Goal: Information Seeking & Learning: Learn about a topic

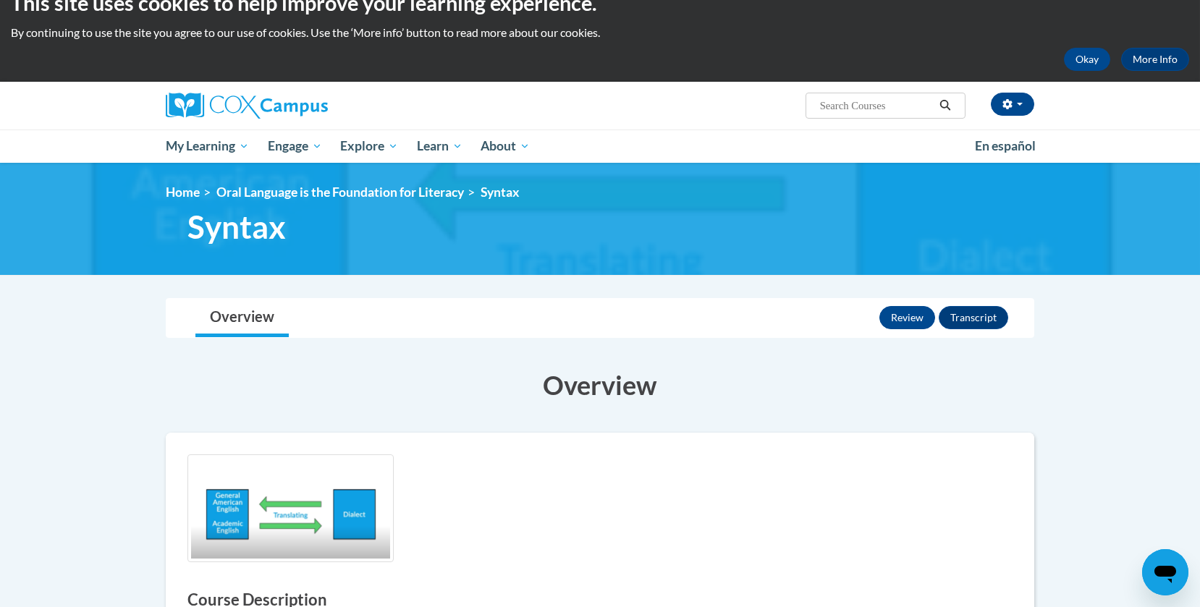
scroll to position [24, 0]
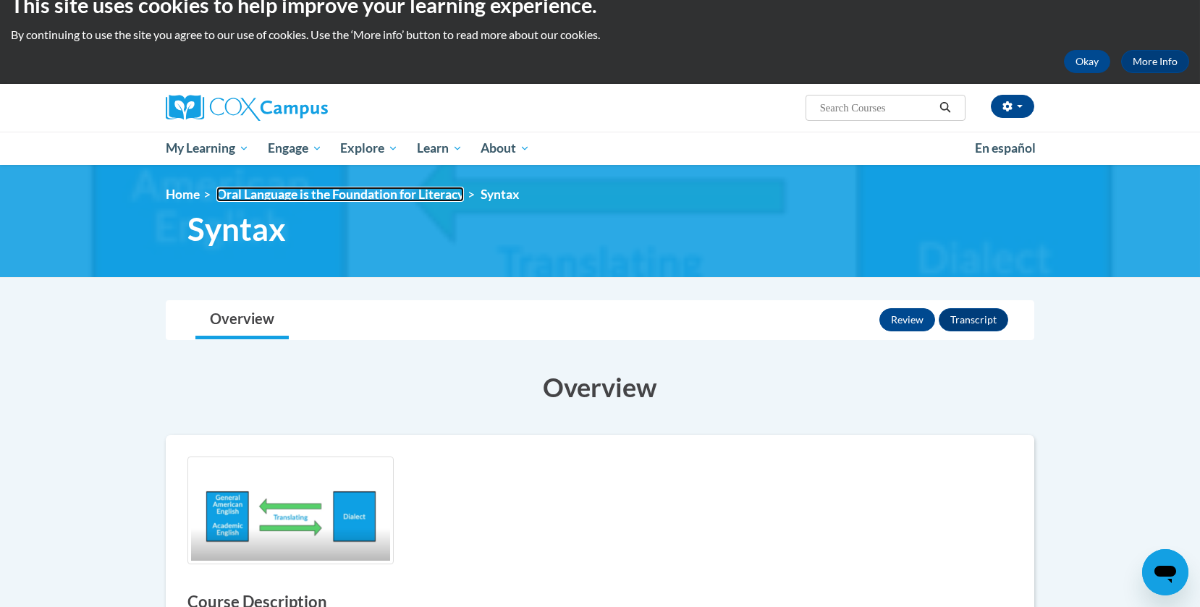
click at [418, 195] on link "Oral Language is the Foundation for Literacy" at bounding box center [340, 194] width 248 height 15
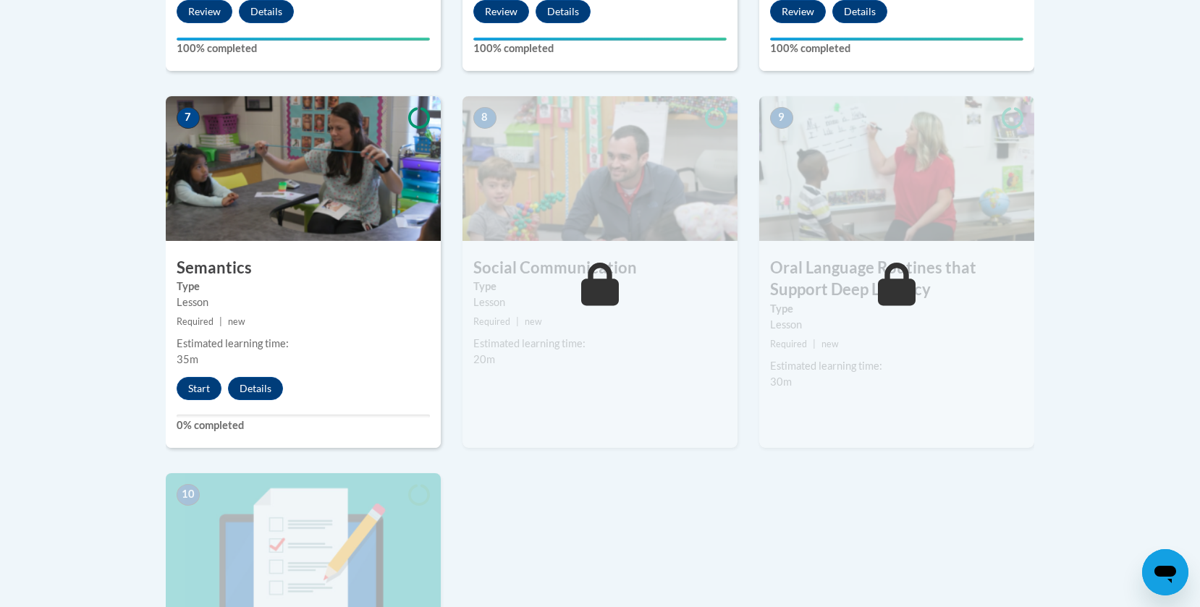
scroll to position [1195, 0]
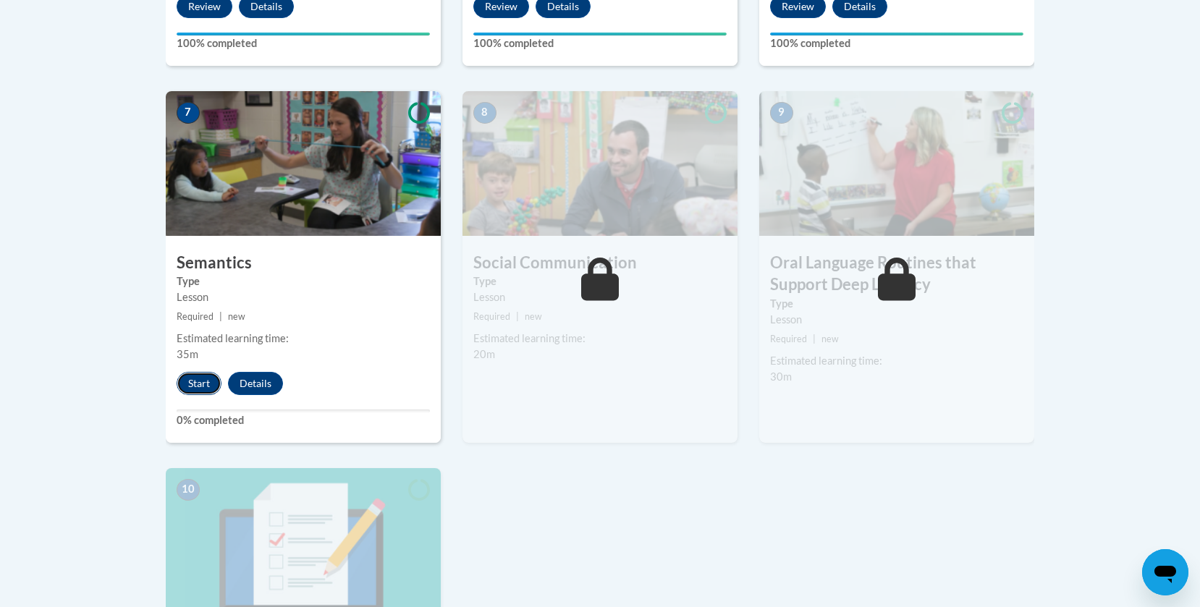
click at [189, 383] on button "Start" at bounding box center [199, 383] width 45 height 23
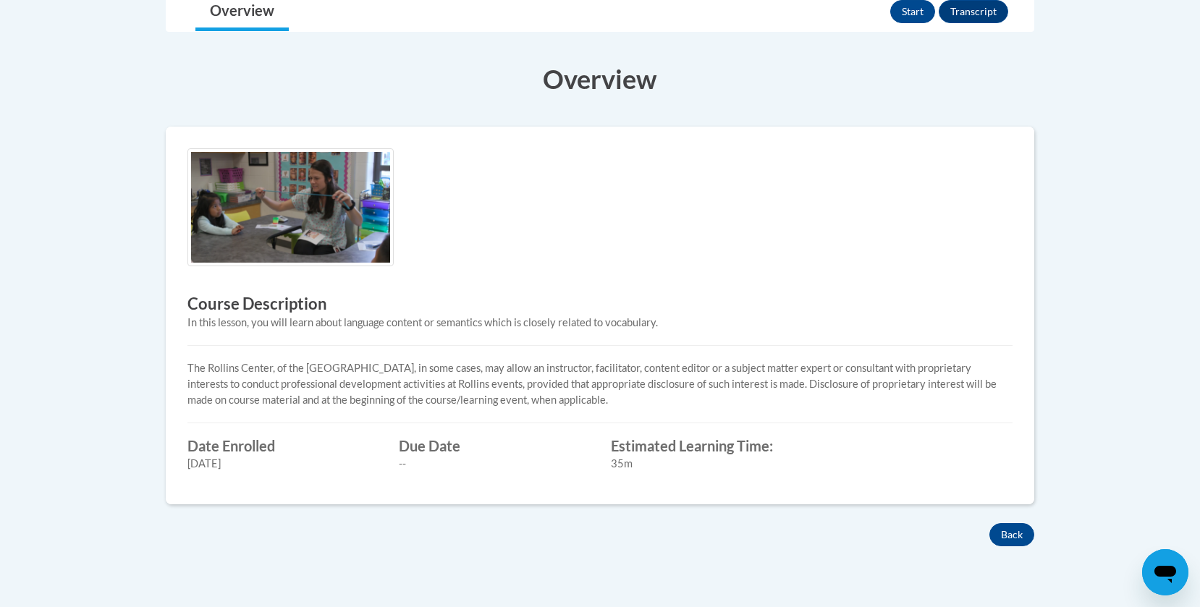
scroll to position [334, 0]
click at [915, 12] on button "Start" at bounding box center [913, 10] width 45 height 23
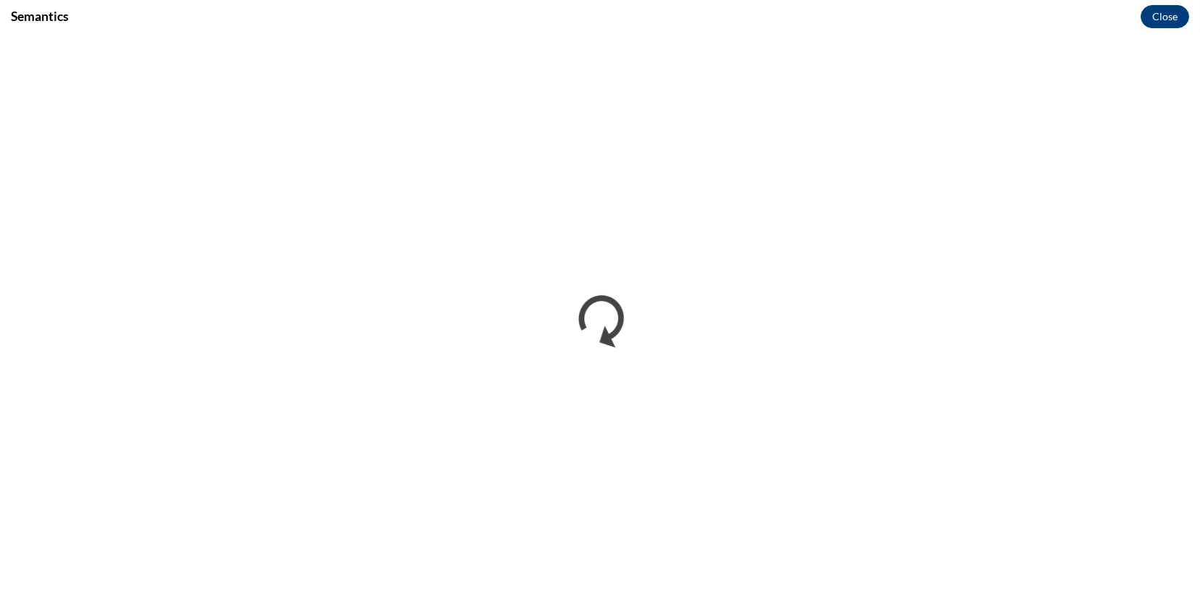
scroll to position [0, 0]
